Goal: Download file/media

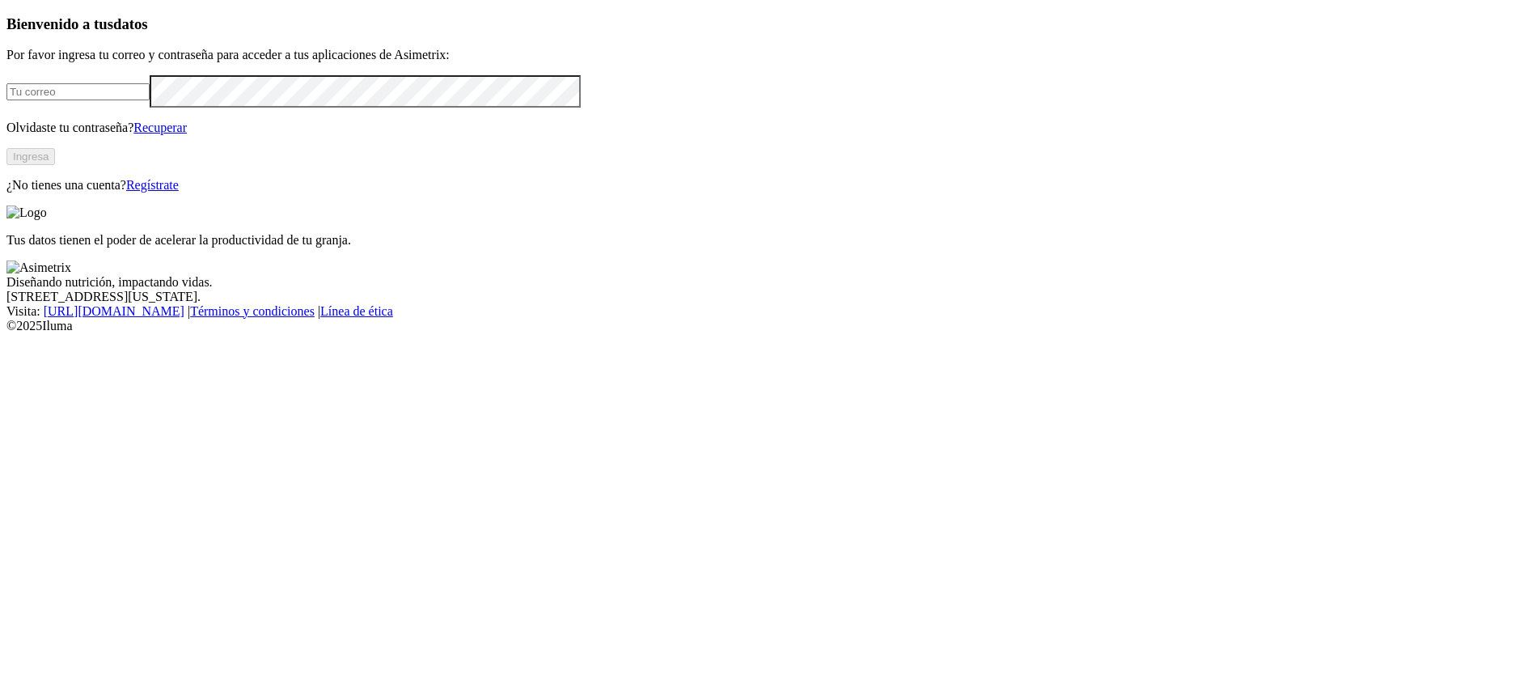
type input "[PERSON_NAME][EMAIL_ADDRESS][PERSON_NAME][DOMAIN_NAME]"
click at [55, 165] on button "Ingresa" at bounding box center [30, 156] width 49 height 17
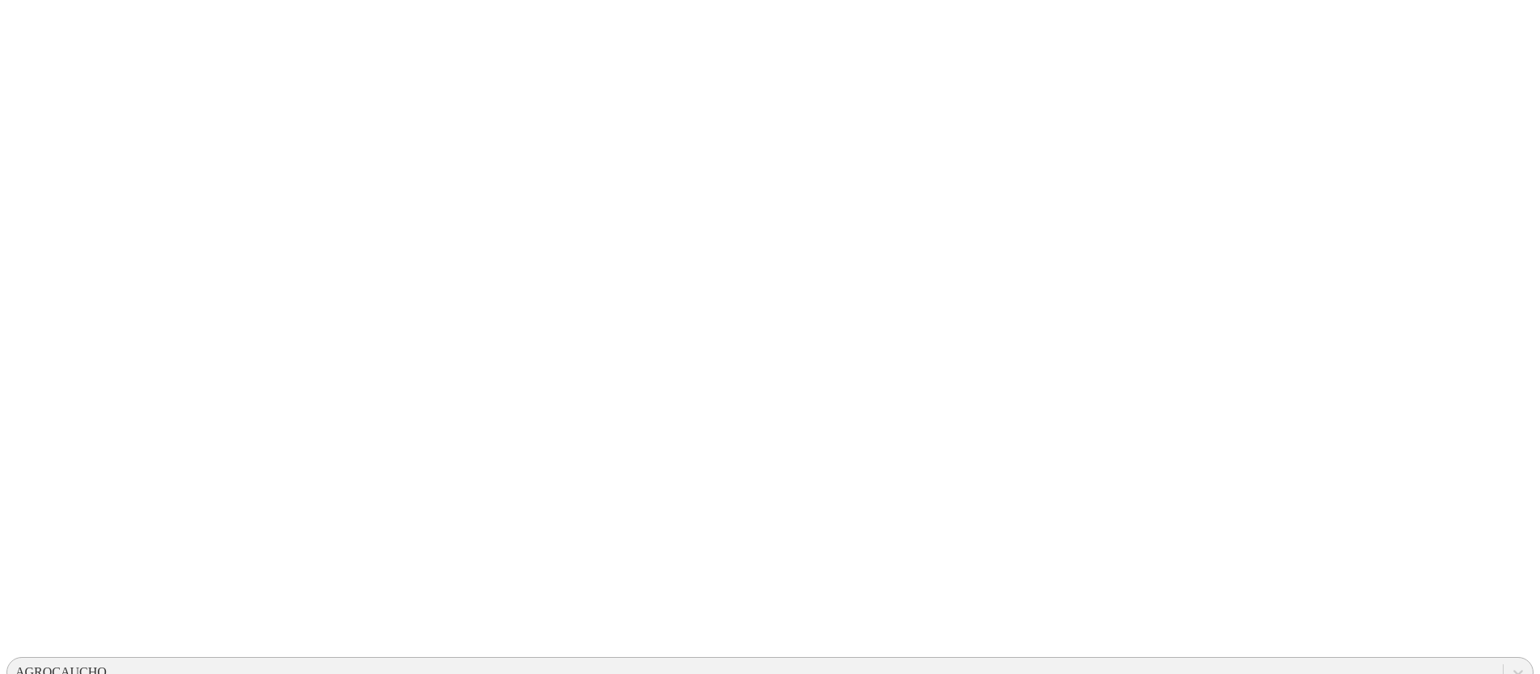
click at [1176, 660] on div "AGROCAUCHO" at bounding box center [755, 672] width 1496 height 24
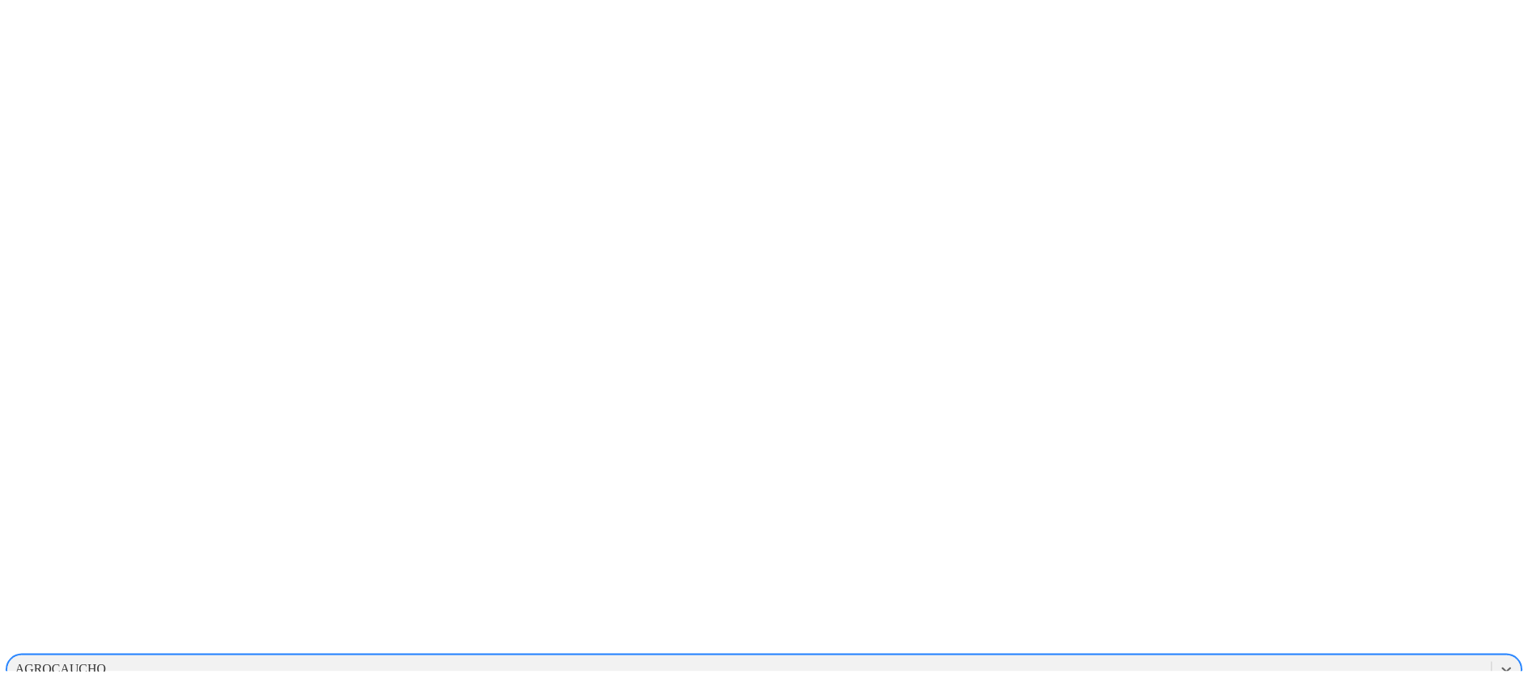
scroll to position [216, 0]
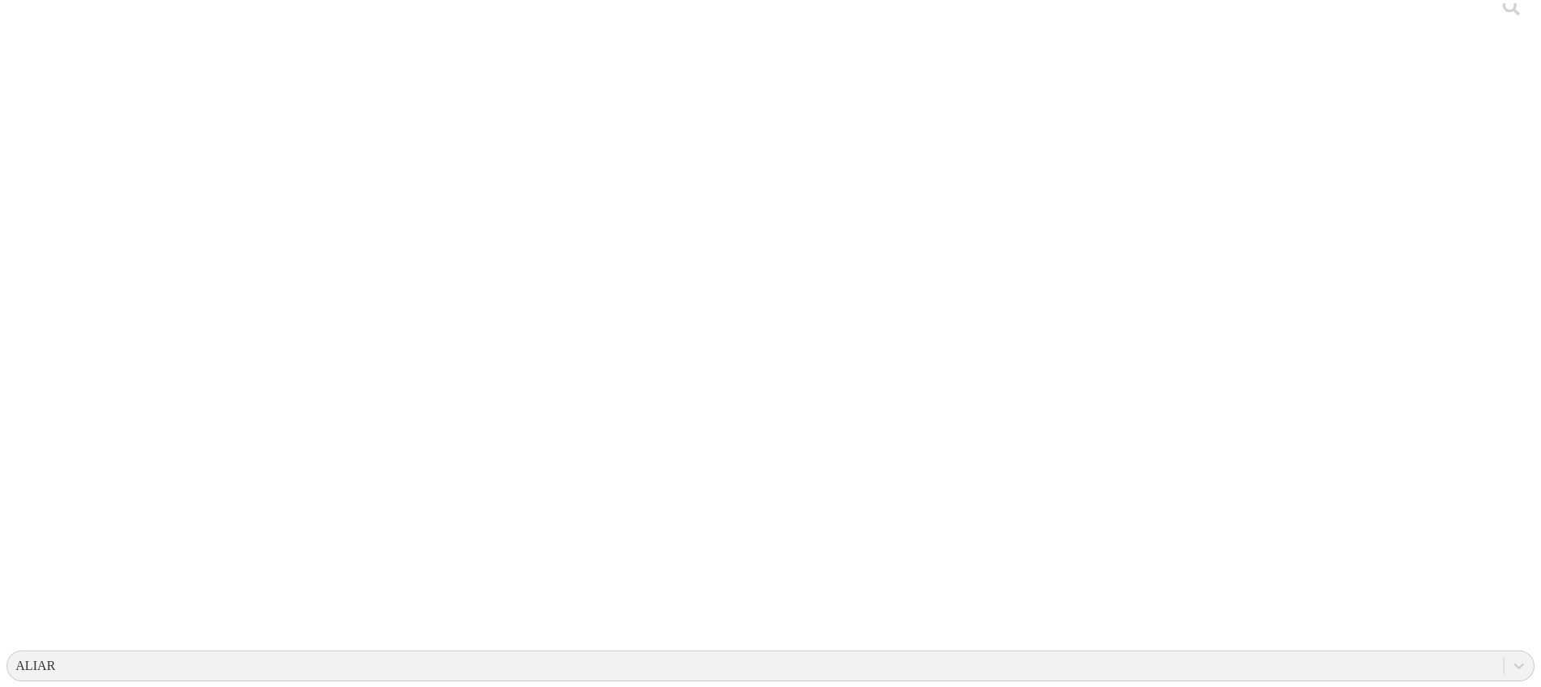
scroll to position [19, 0]
